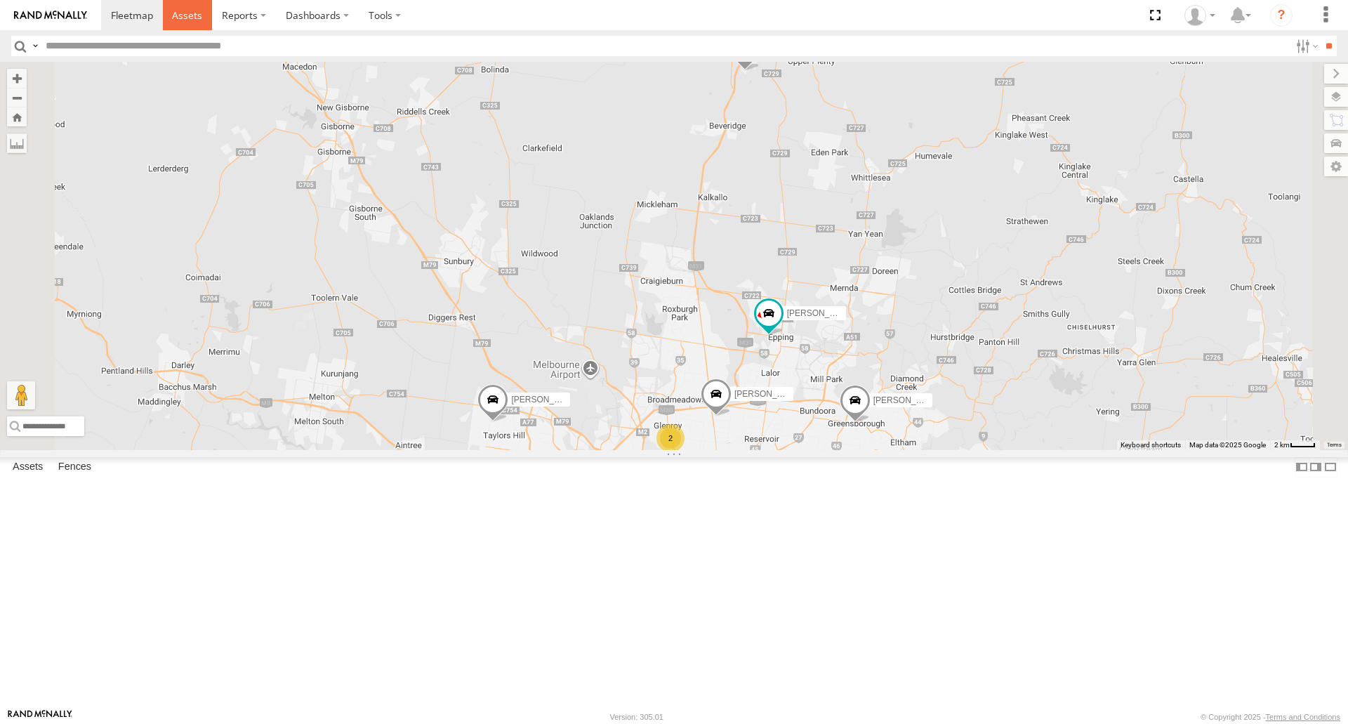
click at [198, 11] on span at bounding box center [187, 14] width 30 height 13
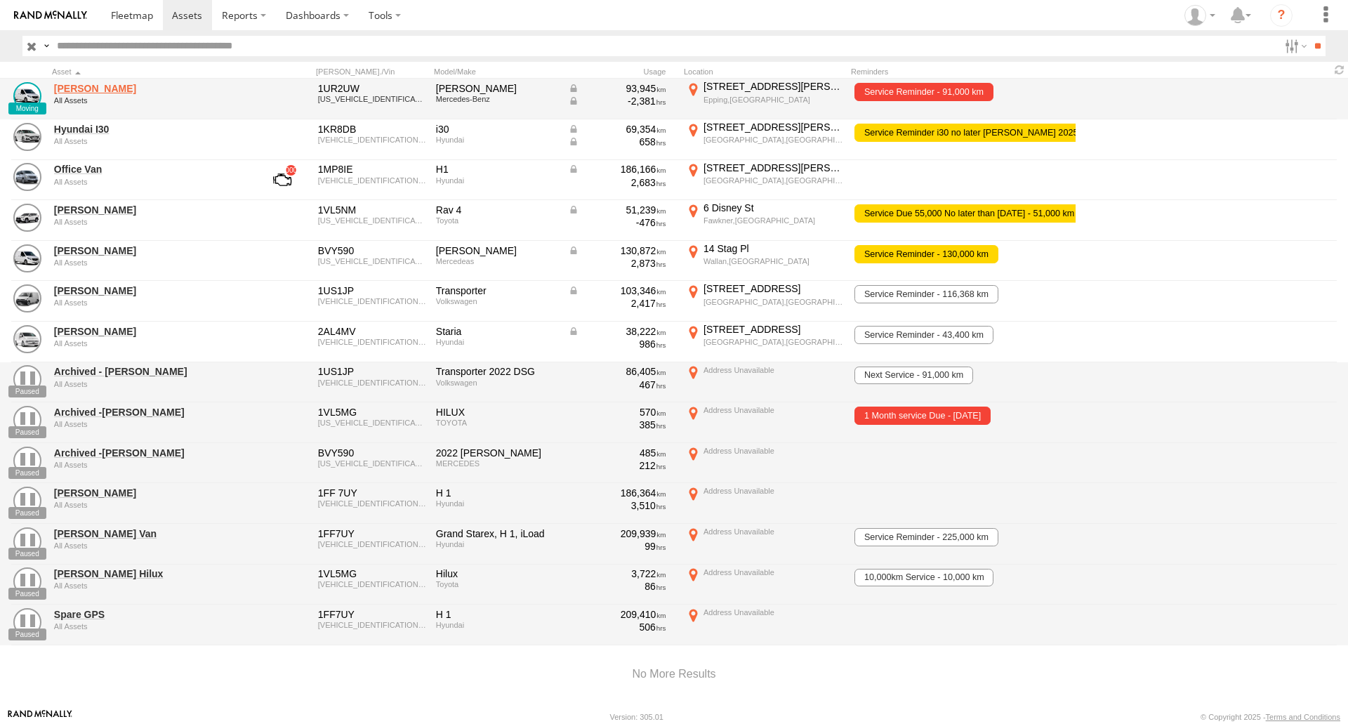
click at [81, 93] on link "[PERSON_NAME]" at bounding box center [150, 88] width 192 height 13
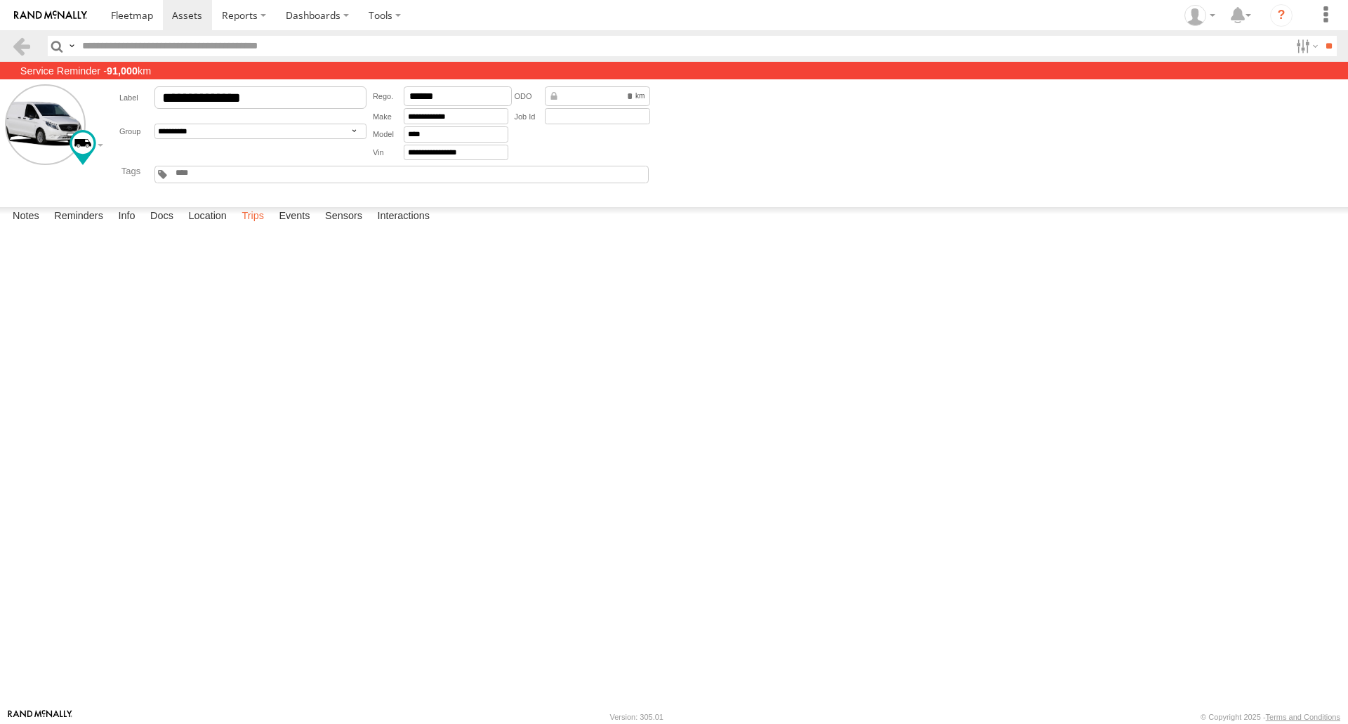
click at [251, 227] on label "Trips" at bounding box center [252, 217] width 36 height 20
click at [0, 0] on link at bounding box center [0, 0] width 0 height 0
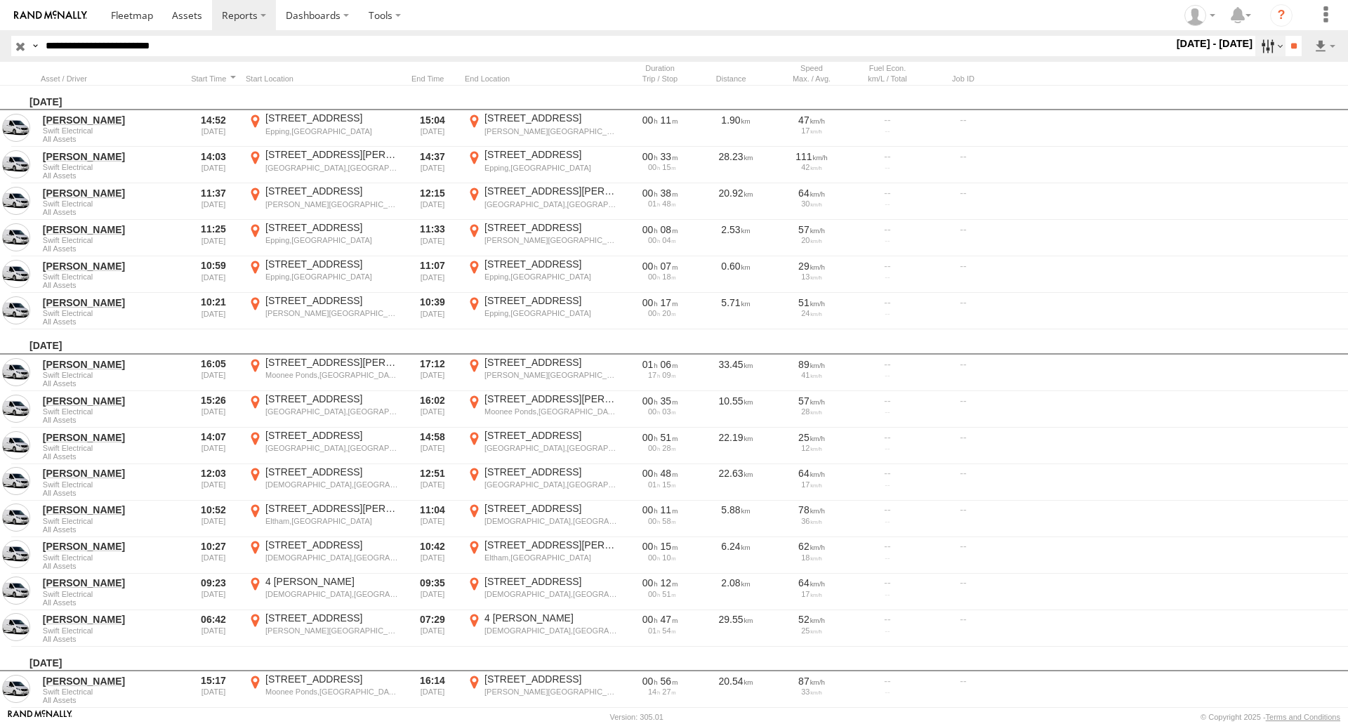
click at [1270, 48] on label at bounding box center [1270, 46] width 30 height 20
click at [0, 0] on label at bounding box center [0, 0] width 0 height 0
click at [1285, 40] on input "**" at bounding box center [1293, 46] width 16 height 20
